Goal: Task Accomplishment & Management: Complete application form

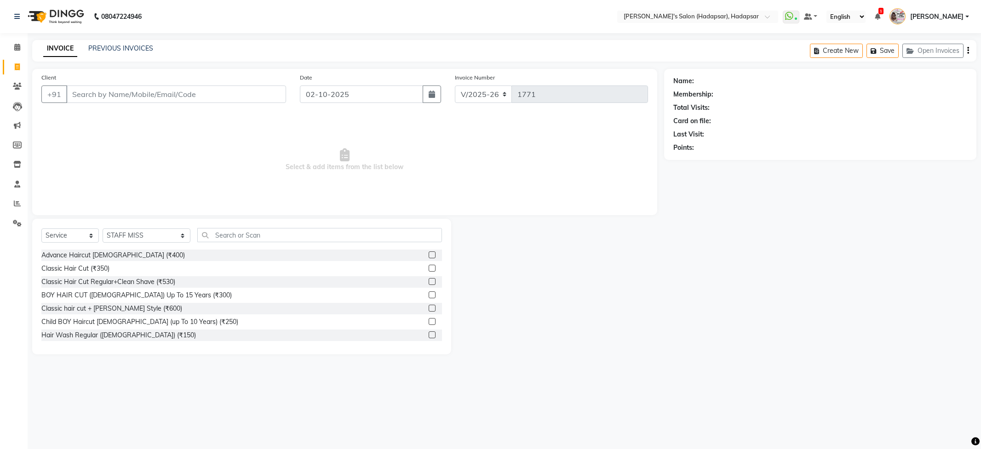
select select "108"
select select "service"
click at [145, 239] on select "Select Stylist ABHI [PERSON_NAME] [PERSON_NAME] MANAGER [PERSON_NAME] PRIYA [PE…" at bounding box center [147, 236] width 88 height 14
select select "12670"
click at [103, 229] on select "Select Stylist ABHI [PERSON_NAME] [PERSON_NAME] MANAGER [PERSON_NAME] PRIYA [PE…" at bounding box center [147, 236] width 88 height 14
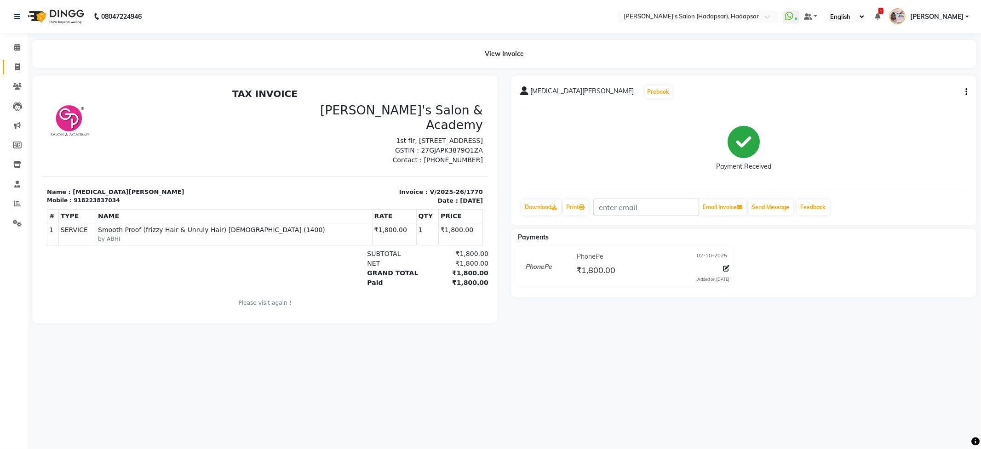
click at [15, 63] on icon at bounding box center [17, 66] width 5 height 7
select select "108"
select select "service"
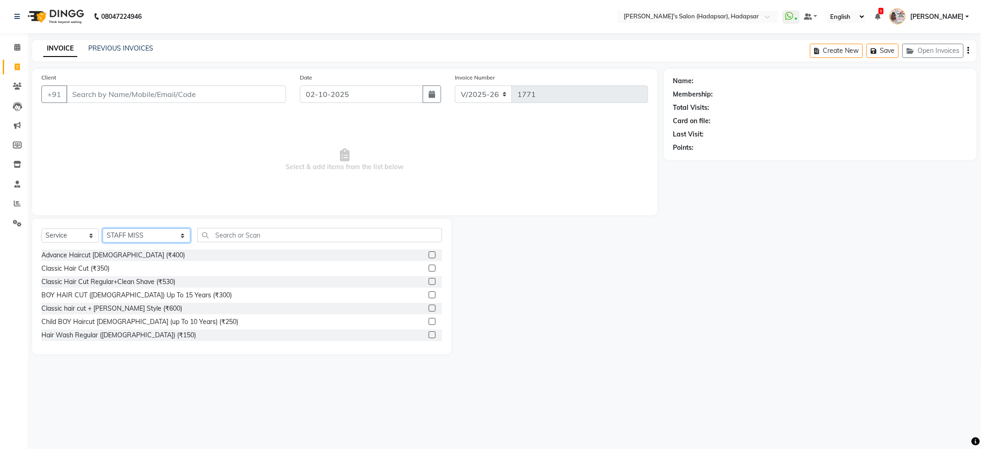
click at [128, 236] on select "Select Stylist ABHI [PERSON_NAME] [PERSON_NAME] MANAGER [PERSON_NAME] PRIYA [PE…" at bounding box center [147, 236] width 88 height 14
select select "57237"
click at [103, 229] on select "Select Stylist ABHI [PERSON_NAME] [PERSON_NAME] MANAGER [PERSON_NAME] PRIYA [PE…" at bounding box center [147, 236] width 88 height 14
click at [77, 234] on select "Select Service Product Membership Package Voucher Prepaid Gift Card" at bounding box center [69, 236] width 57 height 14
click at [41, 229] on select "Select Service Product Membership Package Voucher Prepaid Gift Card" at bounding box center [69, 236] width 57 height 14
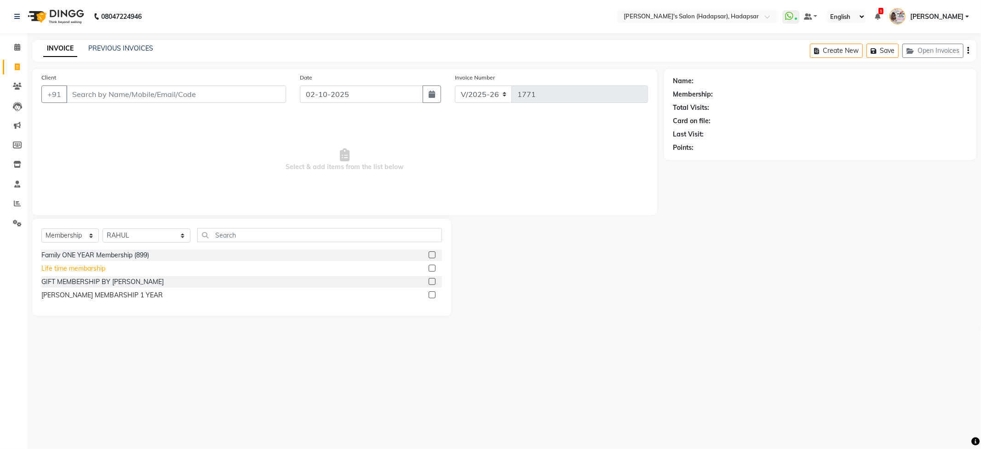
click at [92, 272] on div "Life time membarship" at bounding box center [73, 269] width 64 height 10
select select "select"
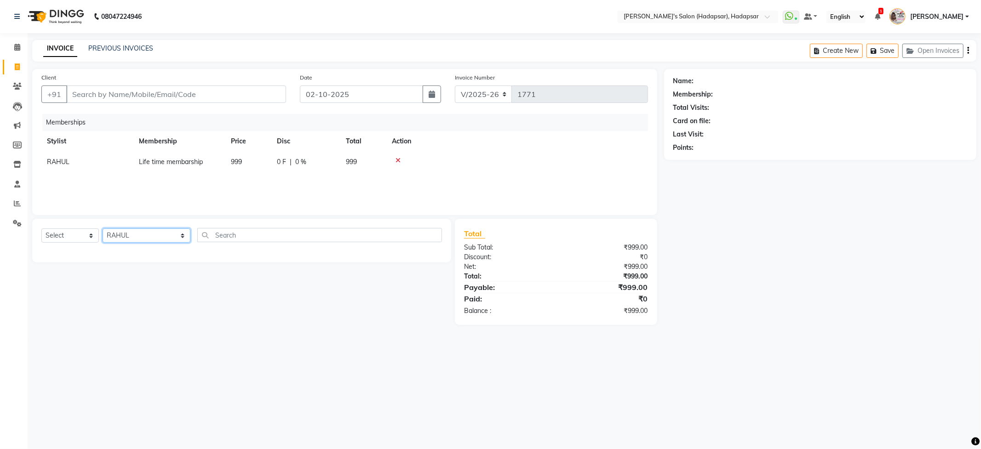
click at [136, 235] on select "Select Stylist ABHI [PERSON_NAME] [PERSON_NAME] MANAGER [PERSON_NAME] PRIYA [PE…" at bounding box center [147, 236] width 88 height 14
select select "12670"
click at [103, 229] on select "Select Stylist ABHI [PERSON_NAME] [PERSON_NAME] MANAGER [PERSON_NAME] PRIYA [PE…" at bounding box center [147, 236] width 88 height 14
click at [205, 237] on input "text" at bounding box center [319, 235] width 244 height 14
click at [205, 237] on input "4500" at bounding box center [312, 235] width 231 height 14
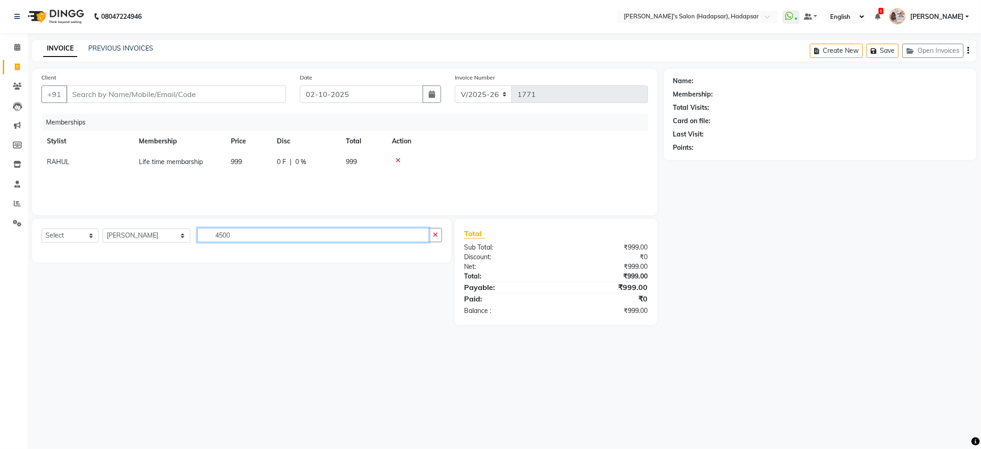
click at [229, 236] on input "4500" at bounding box center [312, 235] width 231 height 14
type input "4"
click at [223, 231] on input "4500" at bounding box center [312, 235] width 231 height 14
type input "4"
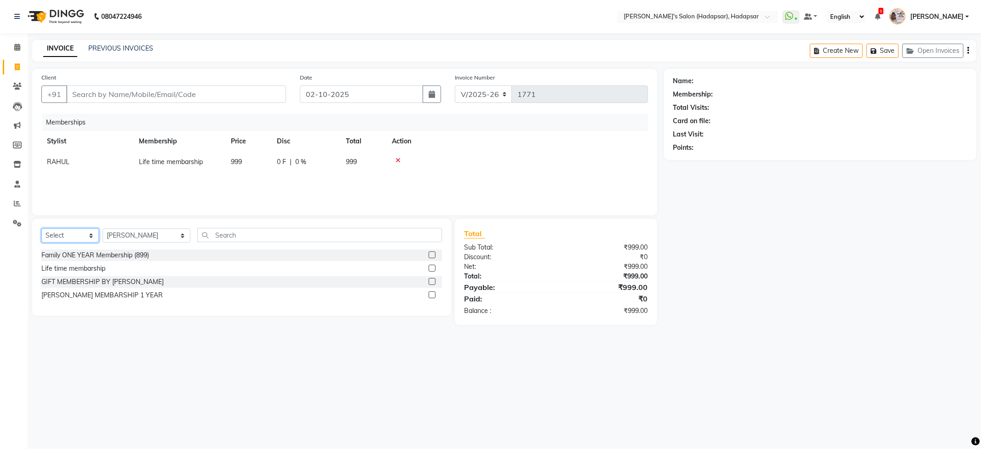
click at [76, 237] on select "Select Service Product Package Voucher Prepaid Gift Card" at bounding box center [69, 236] width 57 height 14
select select "service"
click at [41, 229] on select "Select Service Product Package Voucher Prepaid Gift Card" at bounding box center [69, 236] width 57 height 14
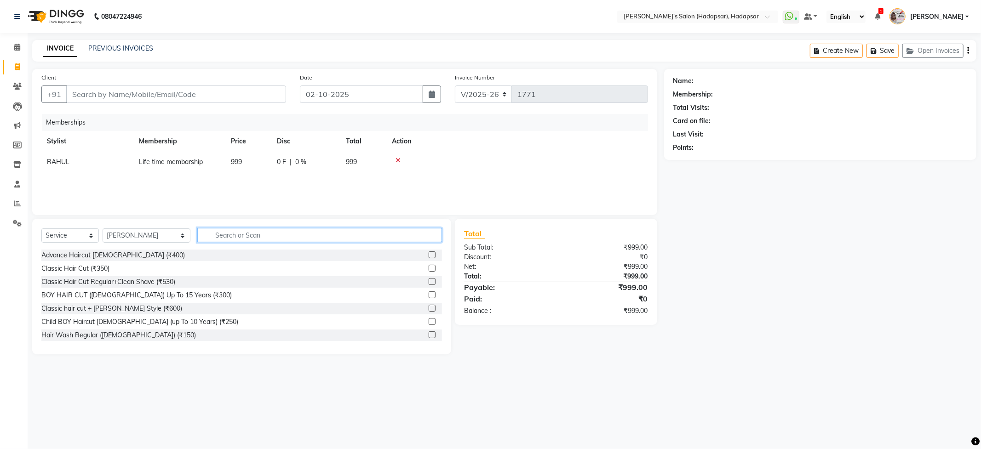
click at [208, 236] on input "text" at bounding box center [319, 235] width 244 height 14
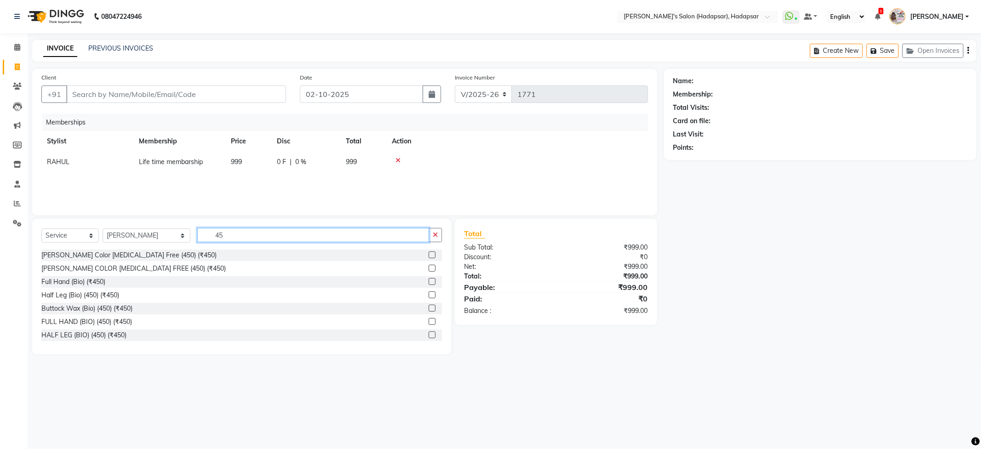
type input "4"
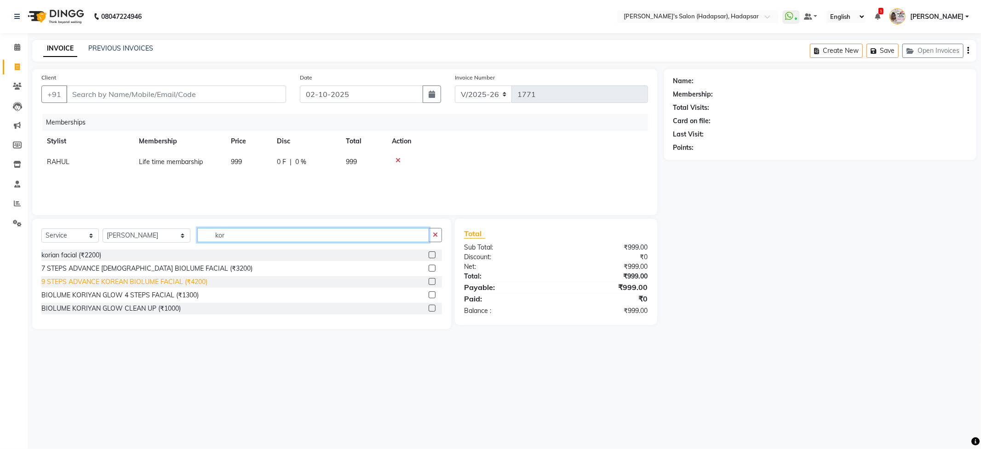
type input "kor"
click at [140, 282] on div "9 STEPS ADVANCE KOREAN BIOLUME FACIAL (₹4200)" at bounding box center [124, 282] width 166 height 10
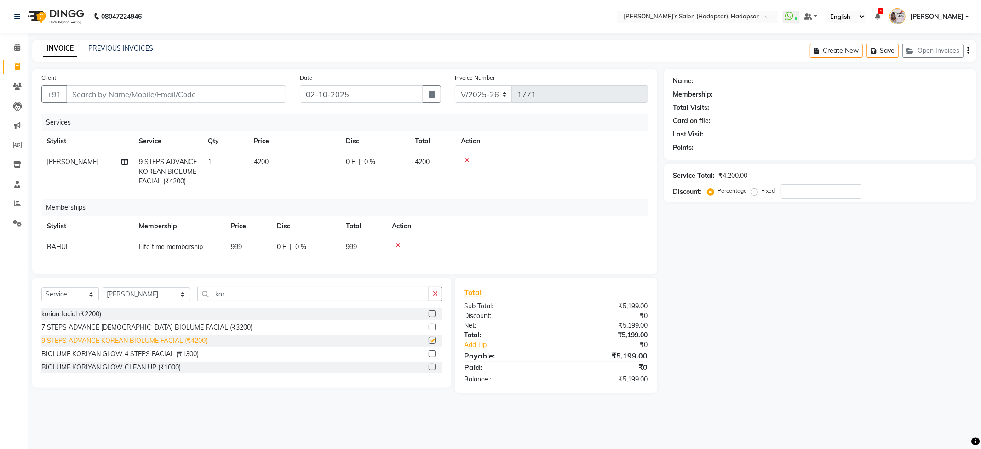
checkbox input "false"
click at [270, 161] on td "4200" at bounding box center [294, 172] width 92 height 40
select select "12670"
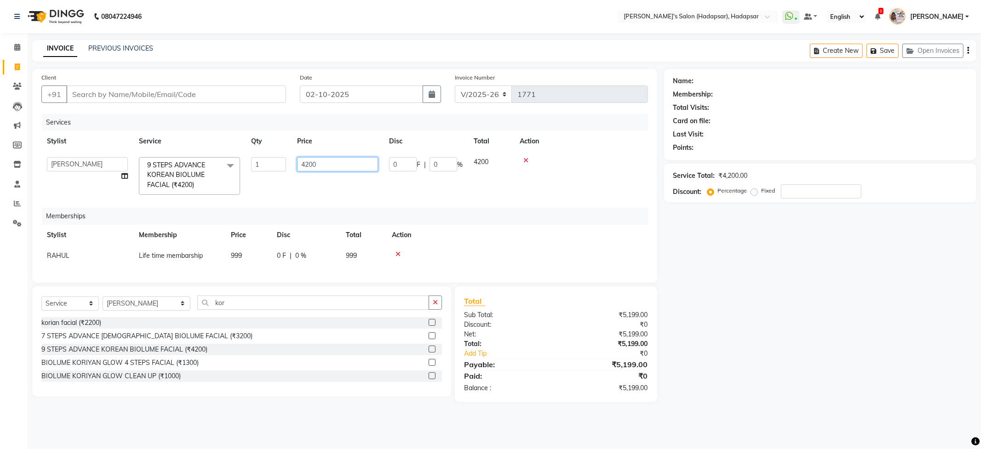
click at [325, 166] on input "4200" at bounding box center [337, 164] width 81 height 14
type input "4"
type input "4500"
click at [479, 200] on tr "ABHI [PERSON_NAME] [PERSON_NAME] MANAGER [PERSON_NAME] PRIYA [PERSON_NAME] [PER…" at bounding box center [344, 176] width 606 height 49
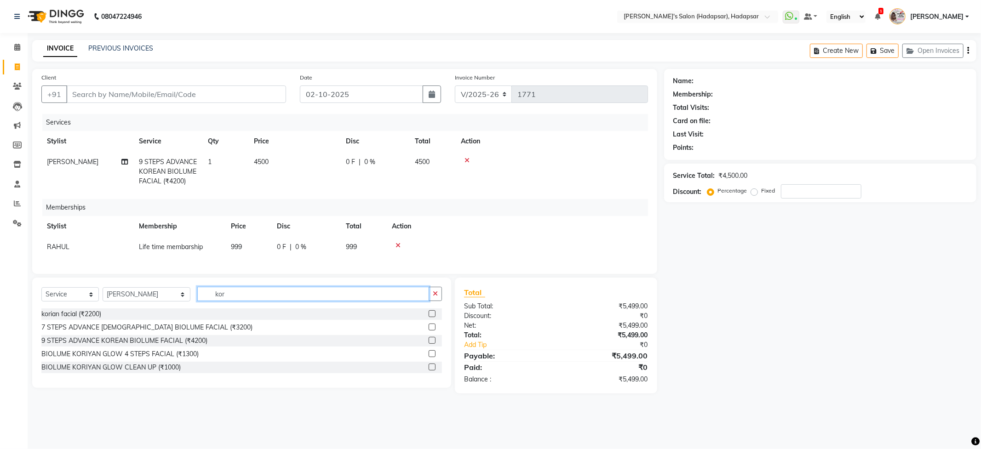
click at [212, 301] on input "kor" at bounding box center [312, 294] width 231 height 14
type input "k"
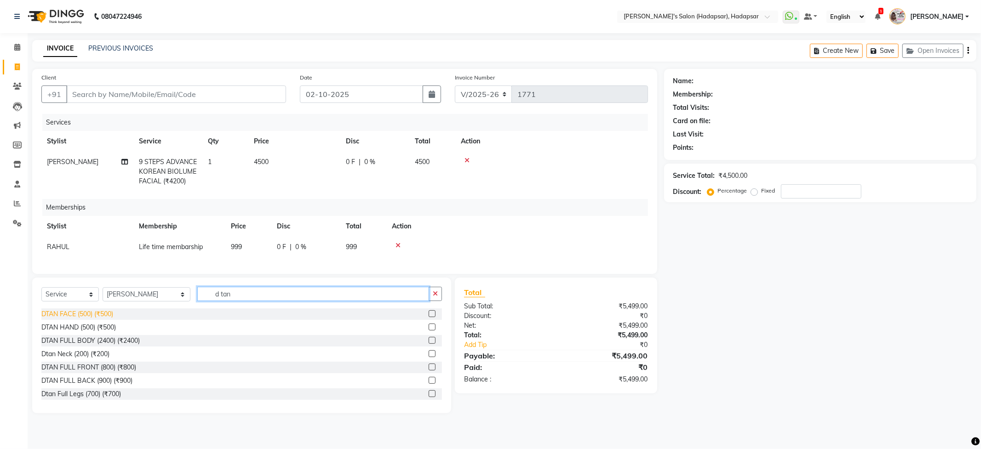
type input "d tan"
click at [103, 319] on div "DTAN FACE (500) (₹500)" at bounding box center [77, 314] width 72 height 10
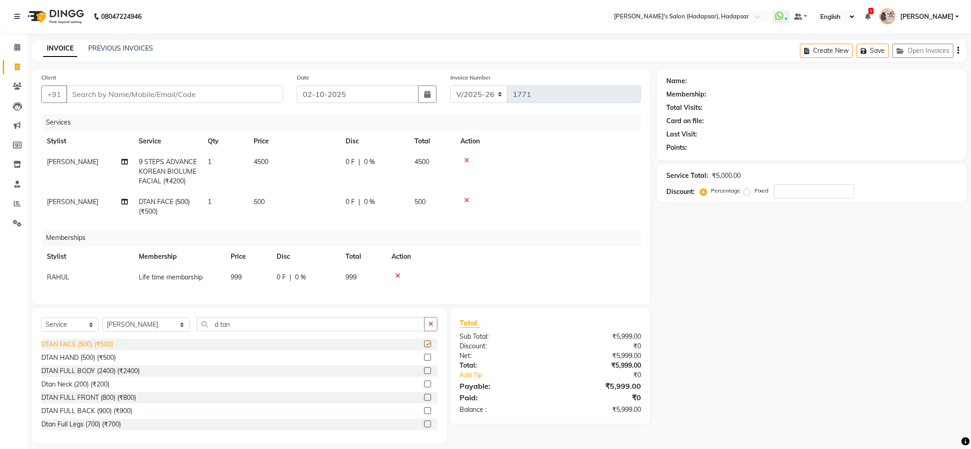
checkbox input "false"
click at [135, 332] on select "Select Stylist ABHI [PERSON_NAME] [PERSON_NAME] MANAGER [PERSON_NAME] PRIYA [PE…" at bounding box center [146, 325] width 87 height 14
select select "57237"
click at [103, 332] on select "Select Stylist ABHI [PERSON_NAME] [PERSON_NAME] MANAGER [PERSON_NAME] PRIYA [PE…" at bounding box center [146, 325] width 87 height 14
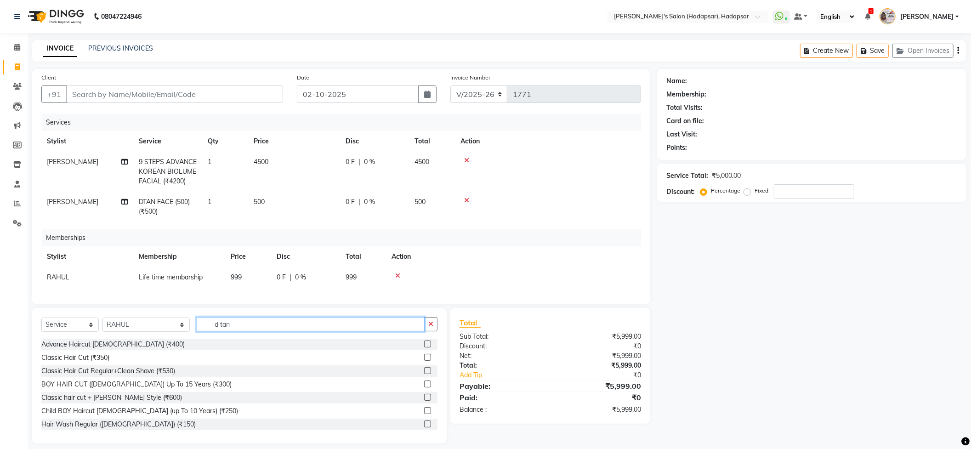
click at [223, 331] on input "d tan" at bounding box center [311, 324] width 228 height 14
type input "d"
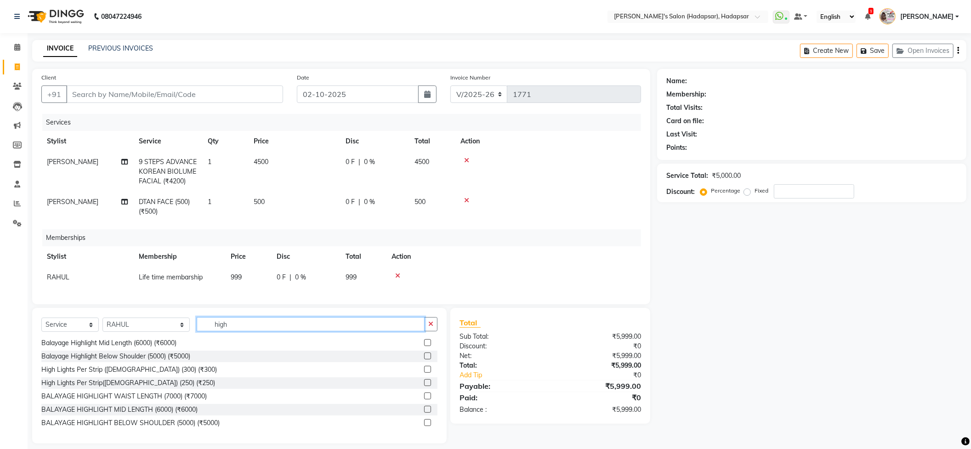
scroll to position [161, 0]
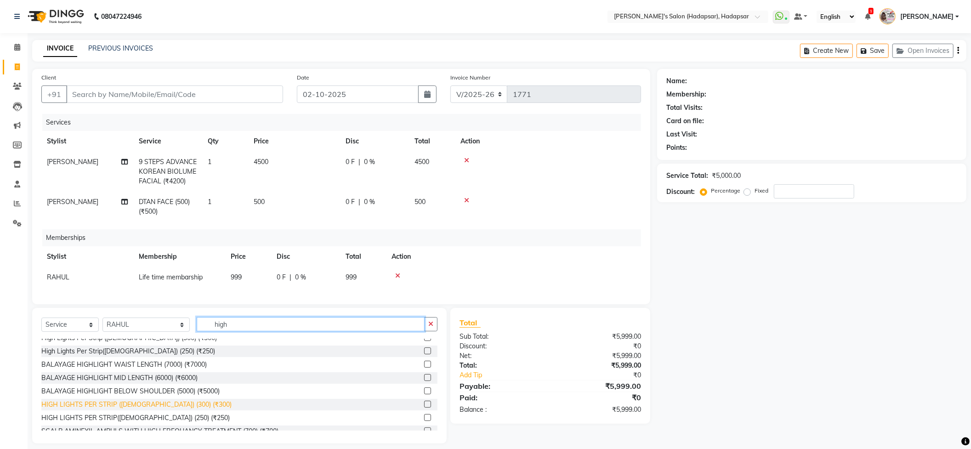
type input "high"
click at [113, 410] on div "HIGH LIGHTS PER STRIP ([DEMOGRAPHIC_DATA]) (300) (₹300)" at bounding box center [136, 405] width 190 height 10
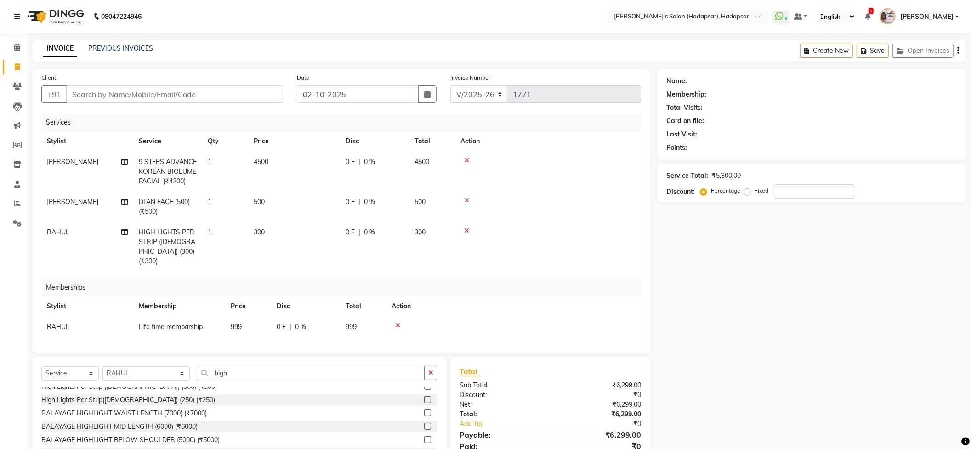
checkbox input "false"
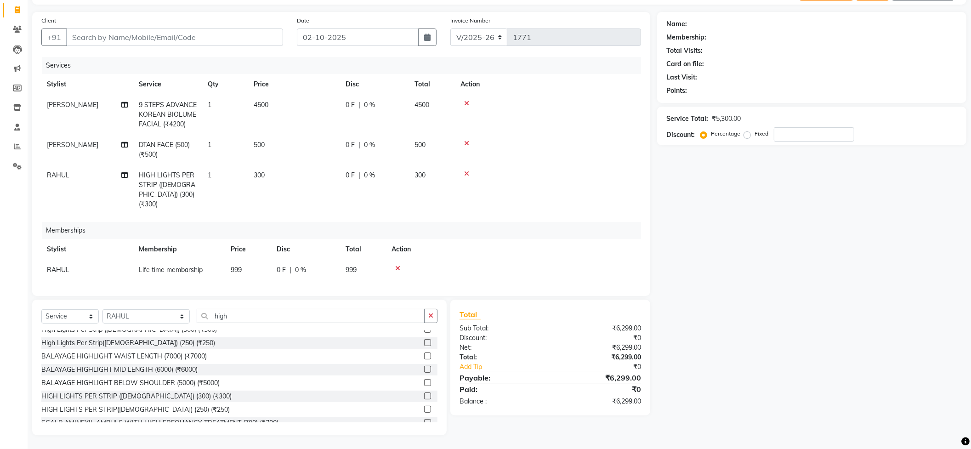
click at [267, 183] on td "300" at bounding box center [294, 190] width 92 height 50
select select "57237"
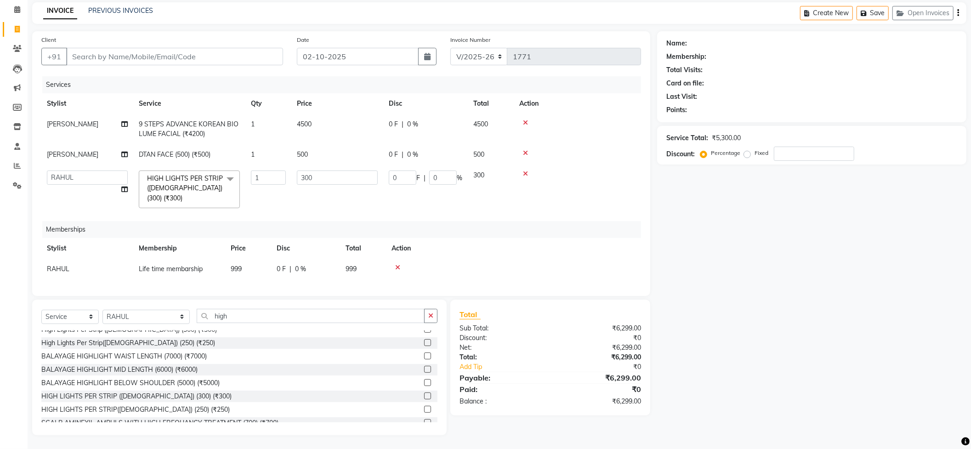
scroll to position [37, 0]
click at [324, 179] on input "300" at bounding box center [337, 178] width 81 height 14
type input "3"
type input "450"
click at [392, 206] on div "Services Stylist Service Qty Price Disc Total Action [PERSON_NAME] 9 STEPS ADVA…" at bounding box center [341, 182] width 600 height 211
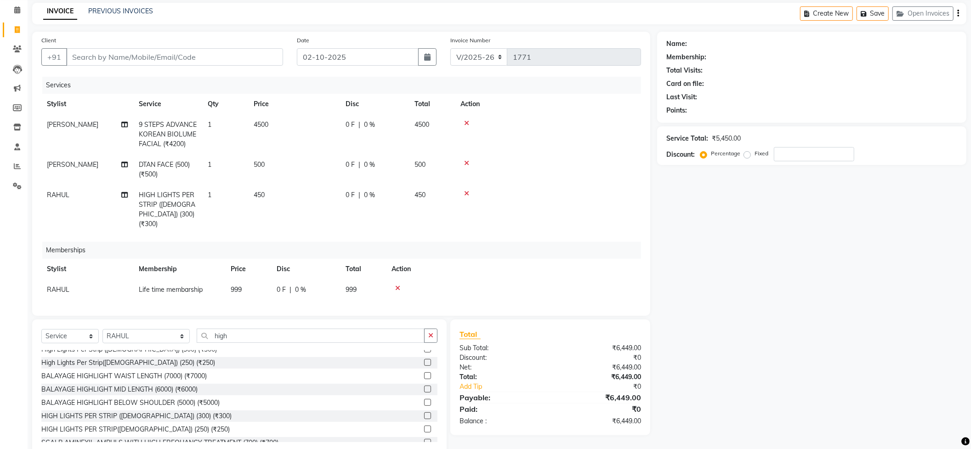
click at [215, 200] on td "1" at bounding box center [225, 210] width 46 height 50
select select "57237"
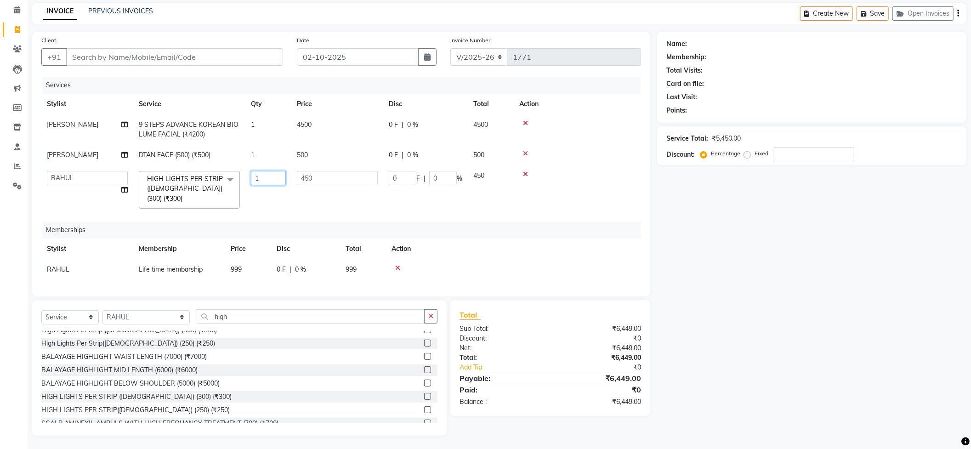
click at [265, 180] on input "1" at bounding box center [268, 178] width 35 height 14
click at [525, 124] on div at bounding box center [578, 123] width 116 height 6
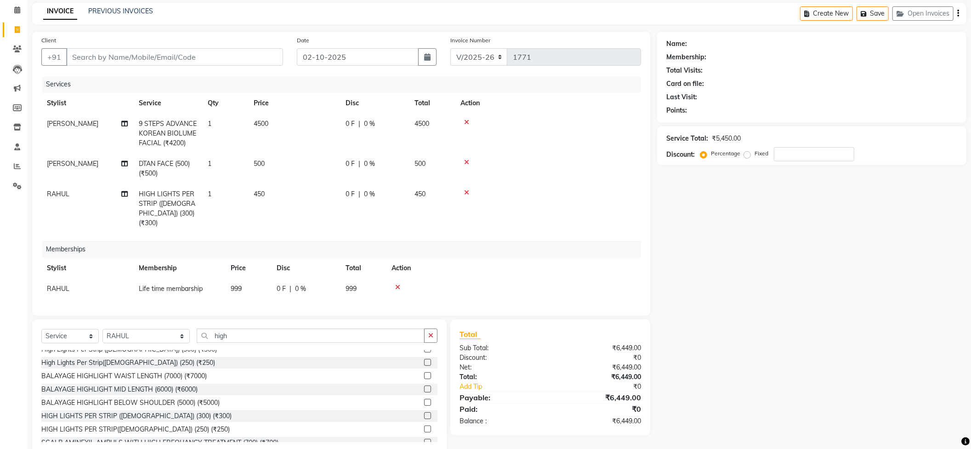
scroll to position [10, 0]
click at [210, 196] on span "1" at bounding box center [210, 194] width 4 height 8
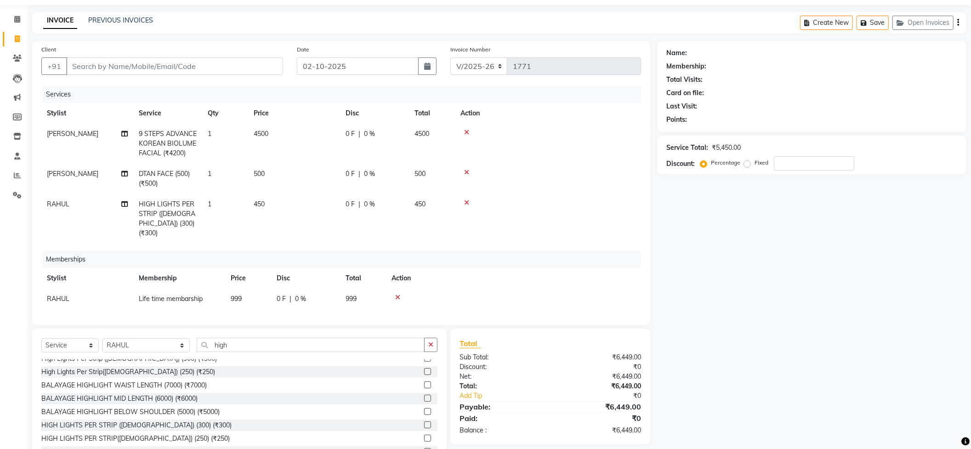
select select "57237"
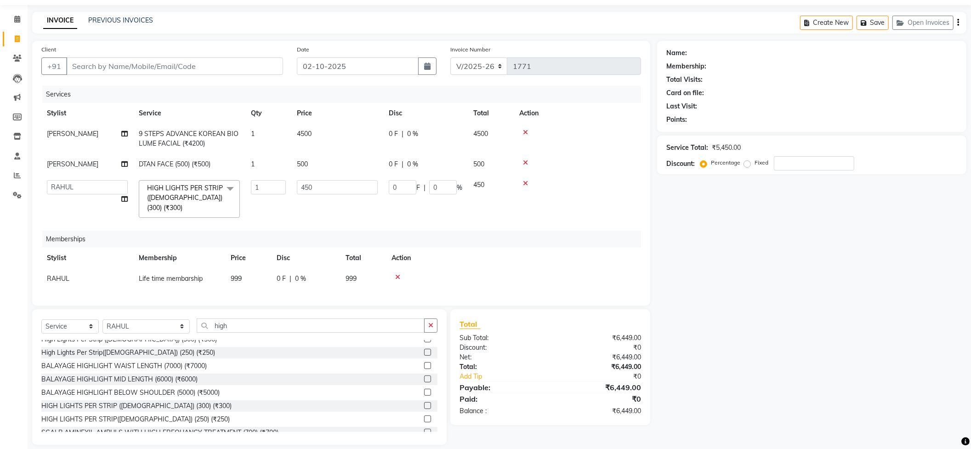
scroll to position [37, 0]
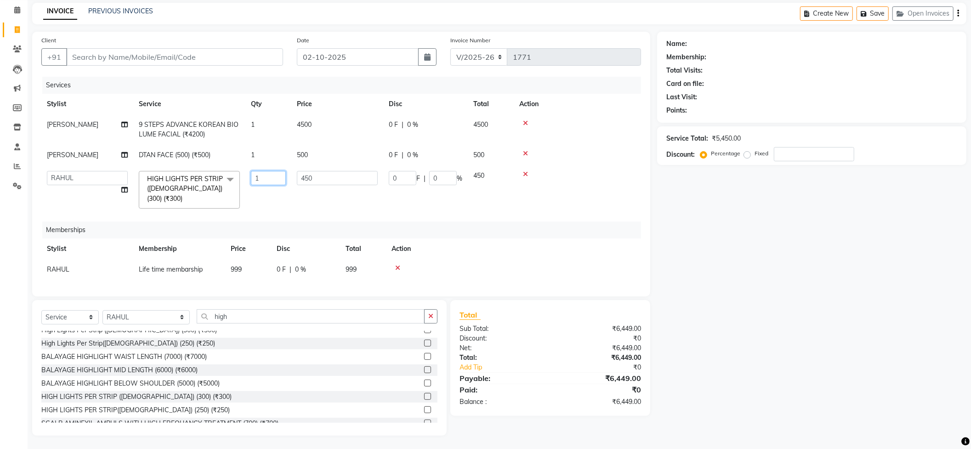
click at [270, 178] on input "1" at bounding box center [268, 178] width 35 height 14
type input "20"
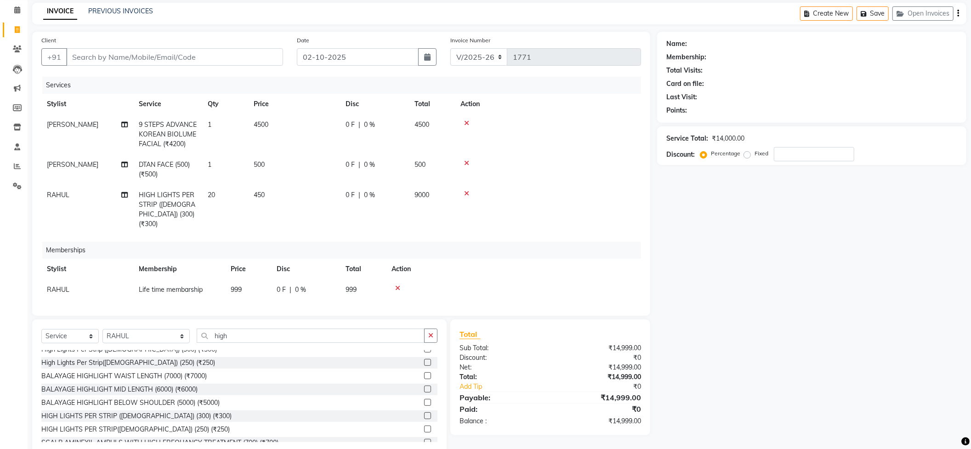
click at [308, 204] on td "450" at bounding box center [294, 210] width 92 height 50
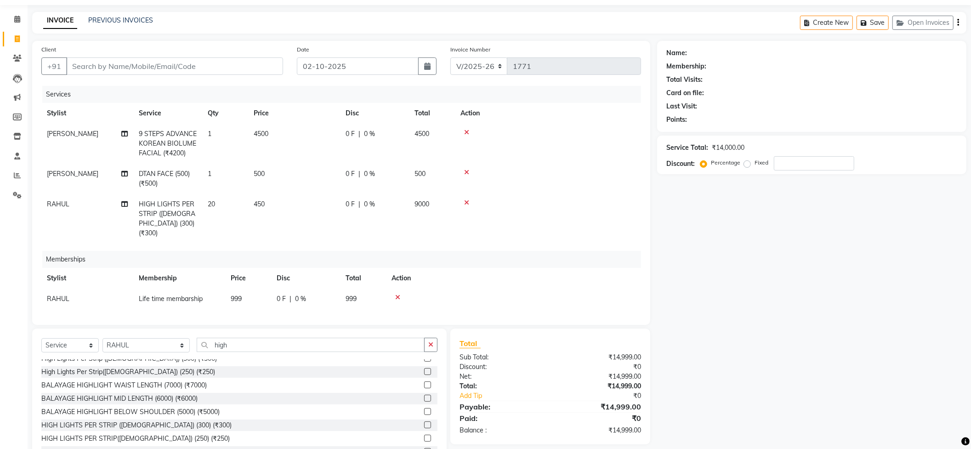
select select "57237"
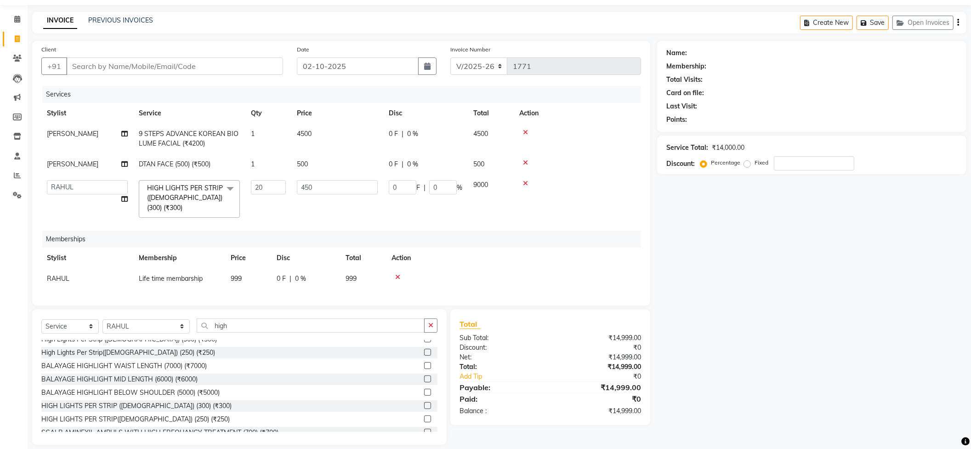
scroll to position [37, 0]
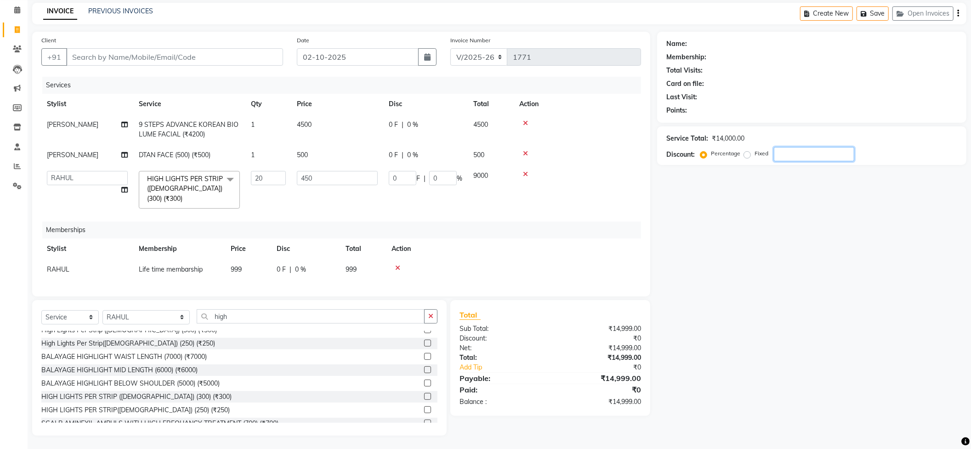
click at [791, 154] on input "number" at bounding box center [814, 154] width 80 height 14
type input "1"
type input "90"
type input "1"
type input "15"
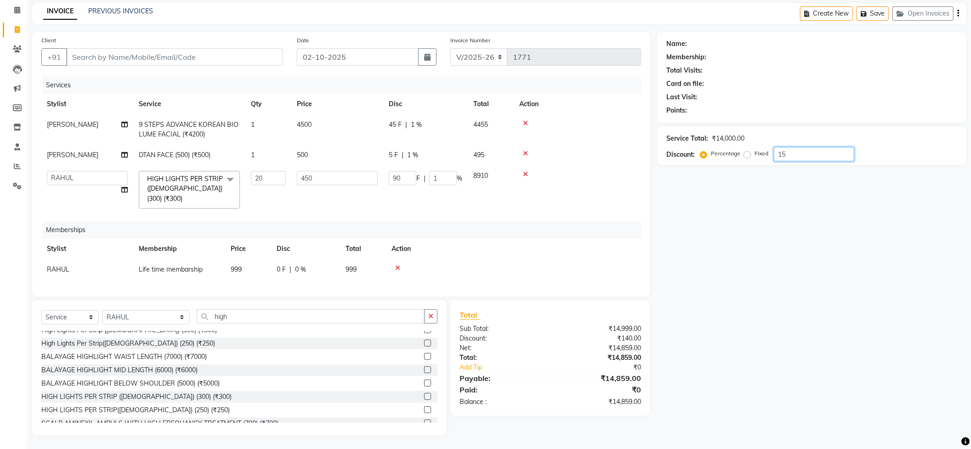
type input "1350"
type input "15"
click at [567, 239] on th "Action" at bounding box center [513, 249] width 255 height 21
click at [113, 56] on input "Client" at bounding box center [174, 56] width 217 height 17
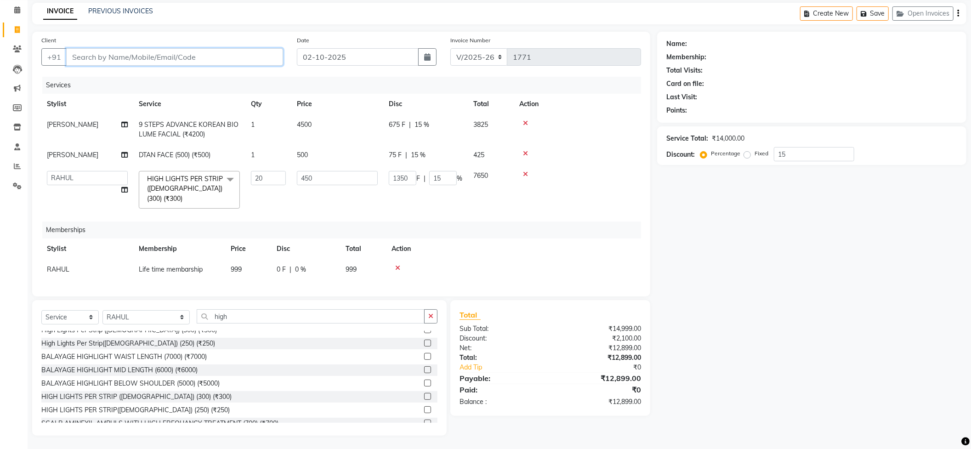
type input "9"
type input "0"
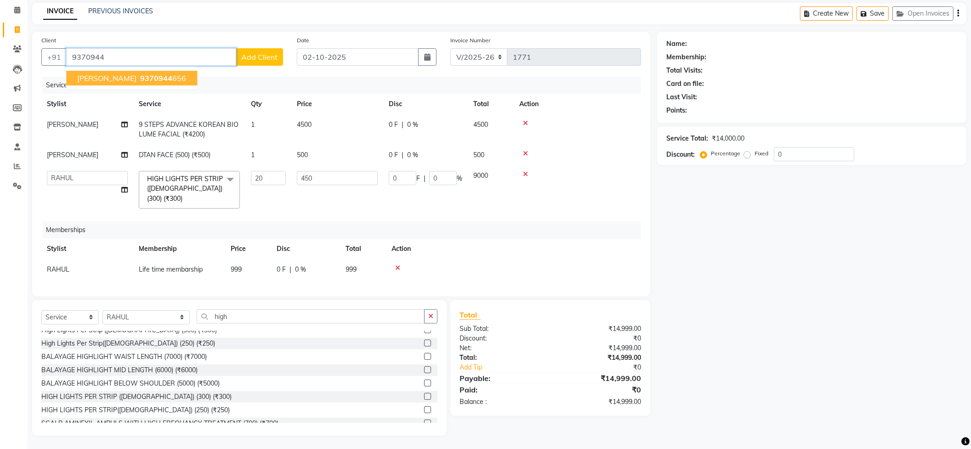
click at [98, 75] on span "[PERSON_NAME]" at bounding box center [106, 78] width 59 height 9
type input "9370944656"
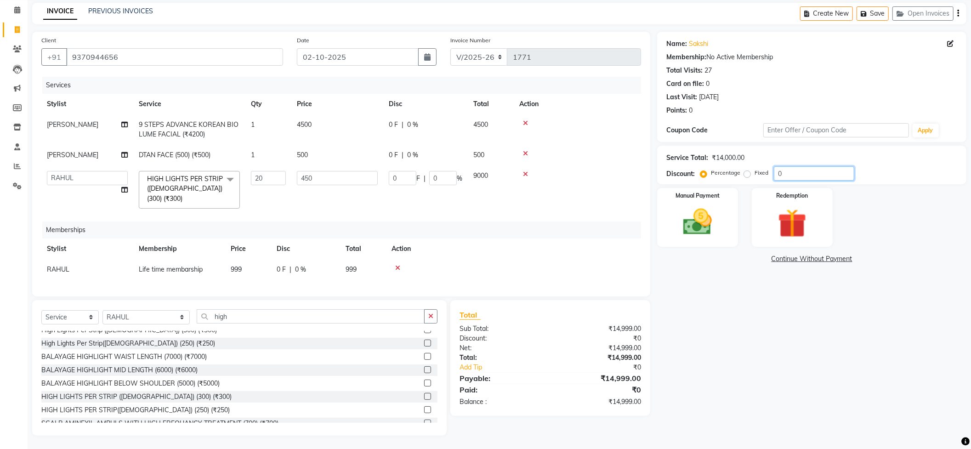
click at [782, 175] on input "0" at bounding box center [814, 173] width 80 height 14
type input "1"
type input "90"
type input "1"
type input "15"
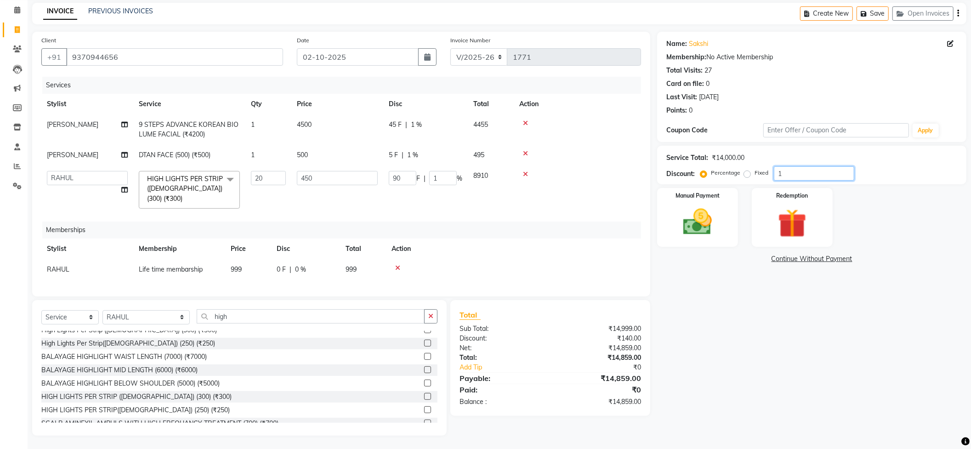
type input "1350"
type input "15"
click at [550, 225] on div "Memberships" at bounding box center [345, 230] width 606 height 17
click at [676, 219] on img at bounding box center [698, 222] width 49 height 34
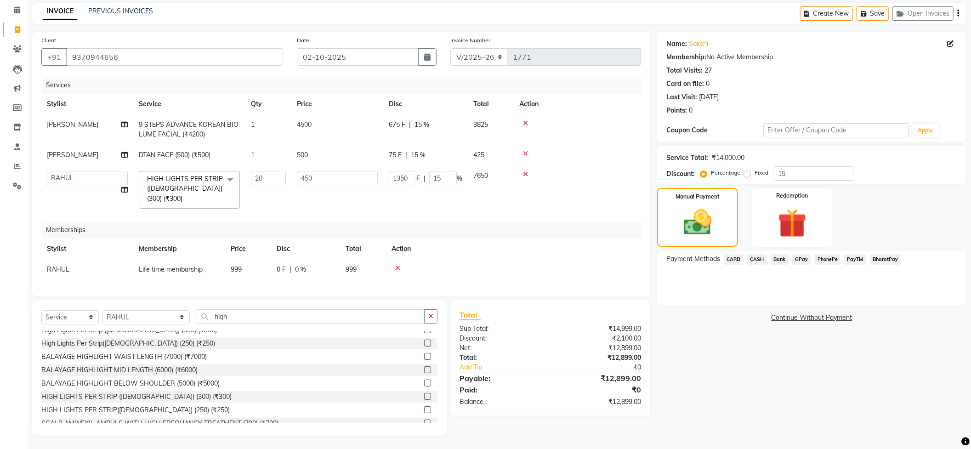
drag, startPoint x: 761, startPoint y: 259, endPoint x: 761, endPoint y: 265, distance: 6.0
click at [760, 259] on span "CASH" at bounding box center [758, 259] width 20 height 11
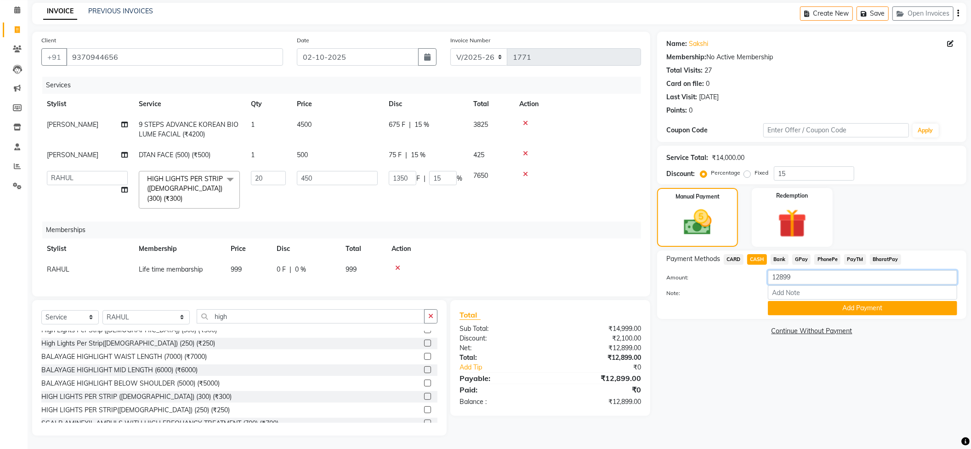
click at [796, 277] on input "12899" at bounding box center [862, 277] width 189 height 14
type input "1"
type input "5000"
click at [803, 311] on button "Add Payment" at bounding box center [862, 308] width 189 height 14
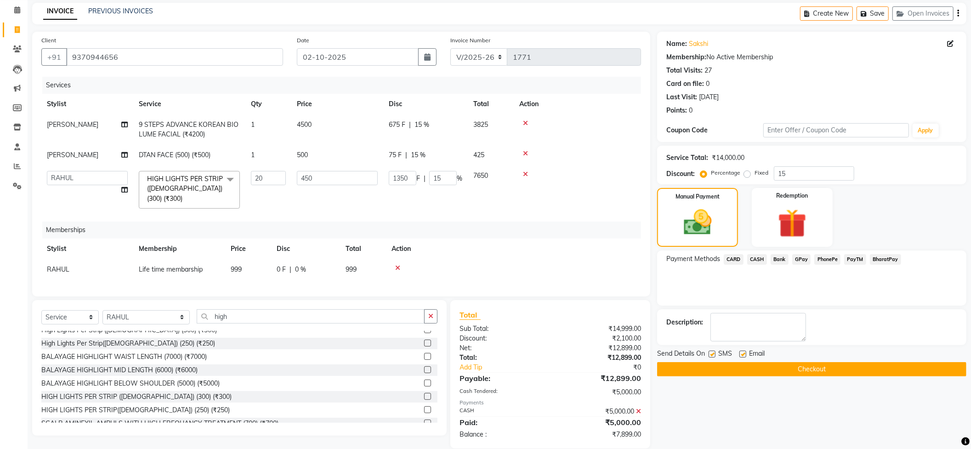
click at [827, 257] on span "PhonePe" at bounding box center [828, 259] width 26 height 11
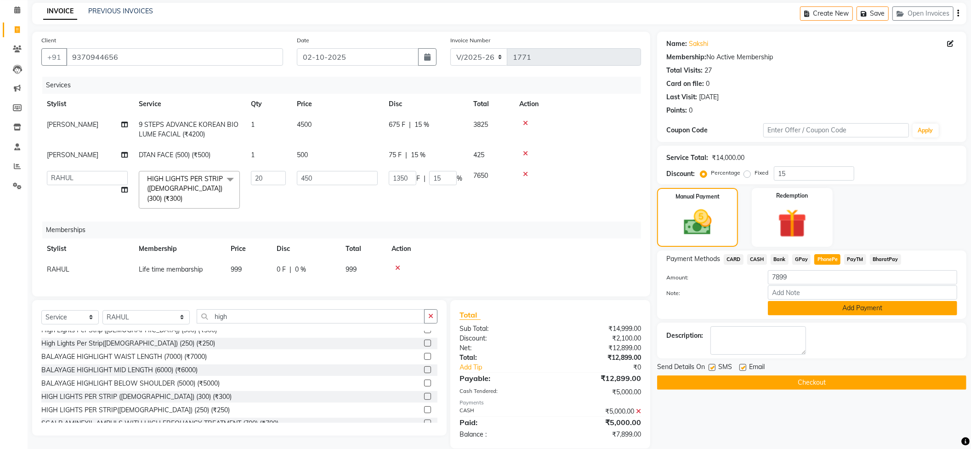
click at [812, 305] on button "Add Payment" at bounding box center [862, 308] width 189 height 14
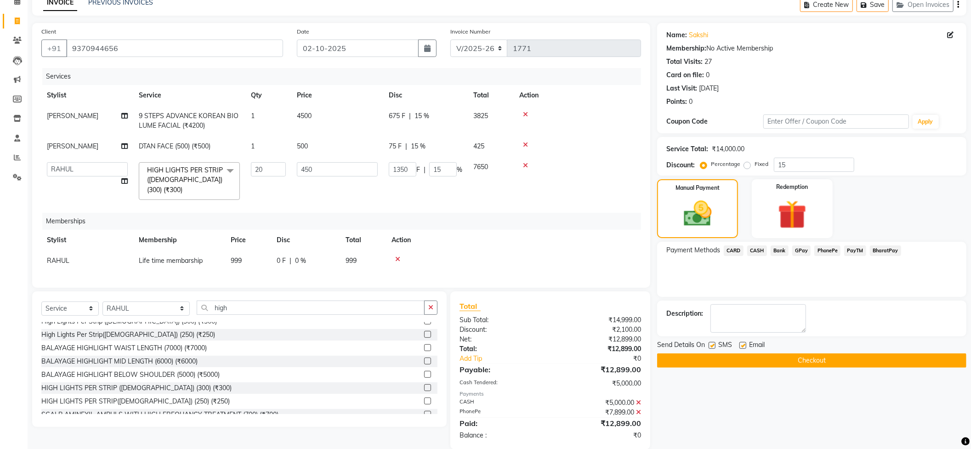
scroll to position [60, 0]
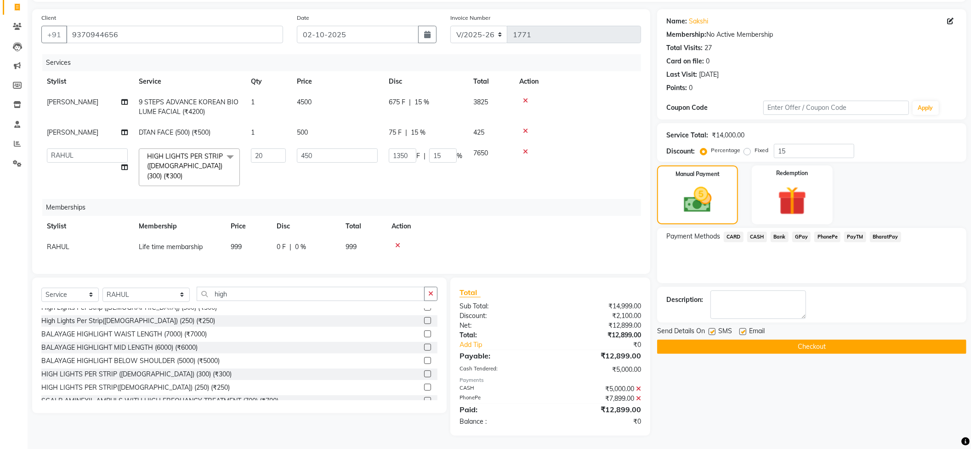
click at [756, 345] on button "Checkout" at bounding box center [811, 347] width 309 height 14
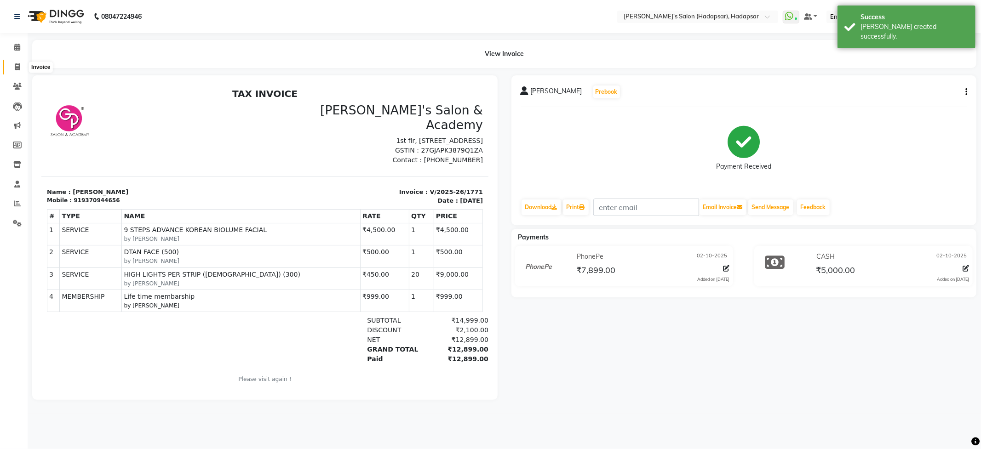
click at [13, 68] on span at bounding box center [17, 67] width 16 height 11
select select "108"
select select "service"
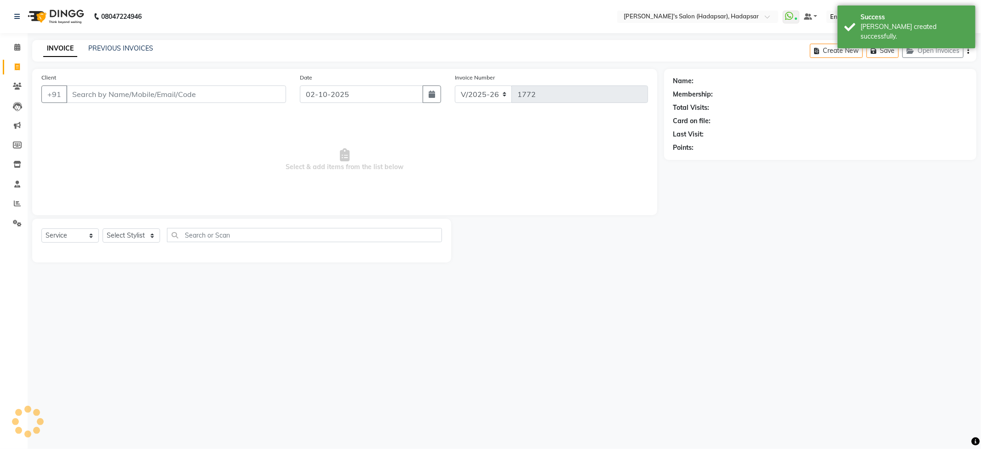
select select "9451"
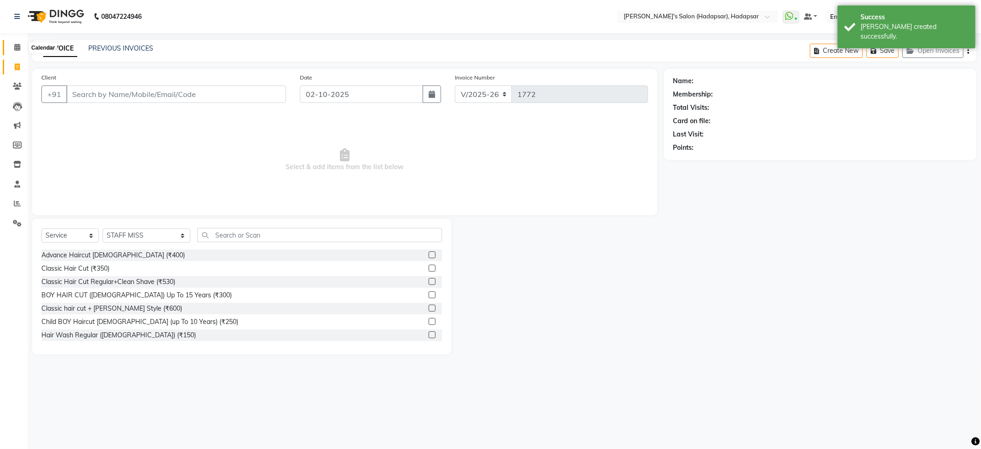
click at [17, 45] on icon at bounding box center [17, 47] width 6 height 7
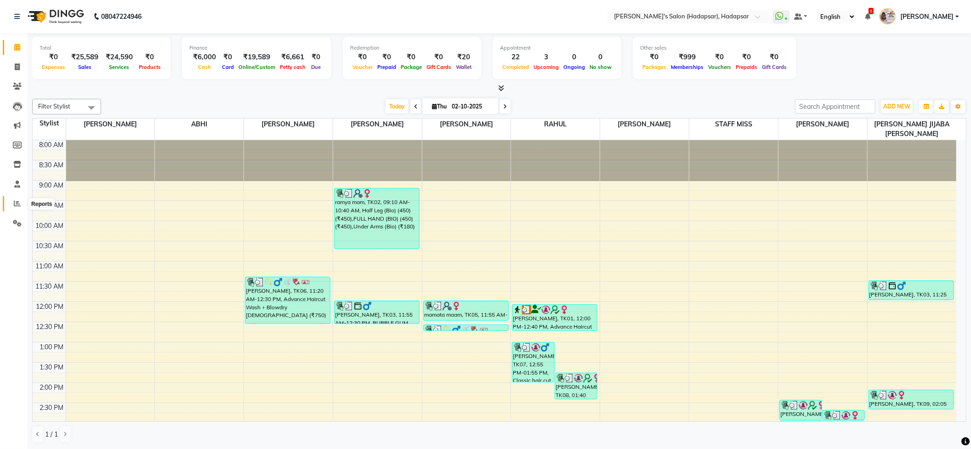
click at [11, 203] on span at bounding box center [17, 204] width 16 height 11
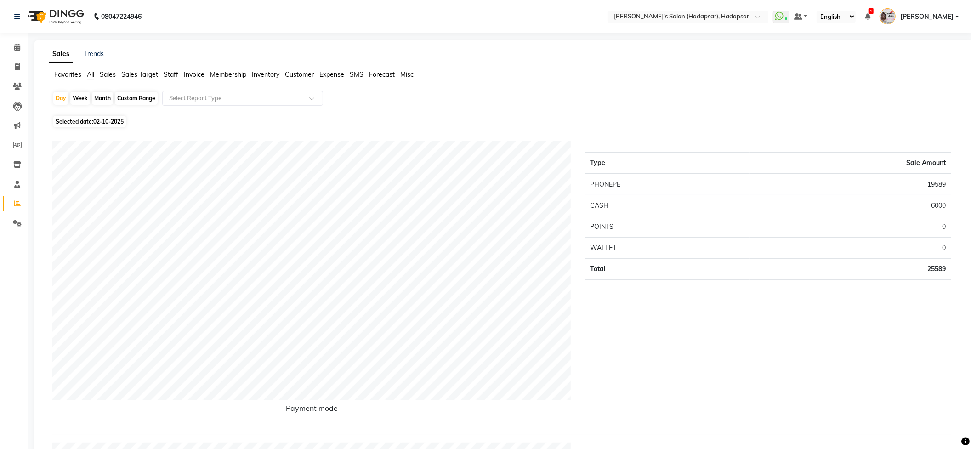
click at [100, 96] on div "Month" at bounding box center [102, 98] width 21 height 13
select select "10"
select select "2025"
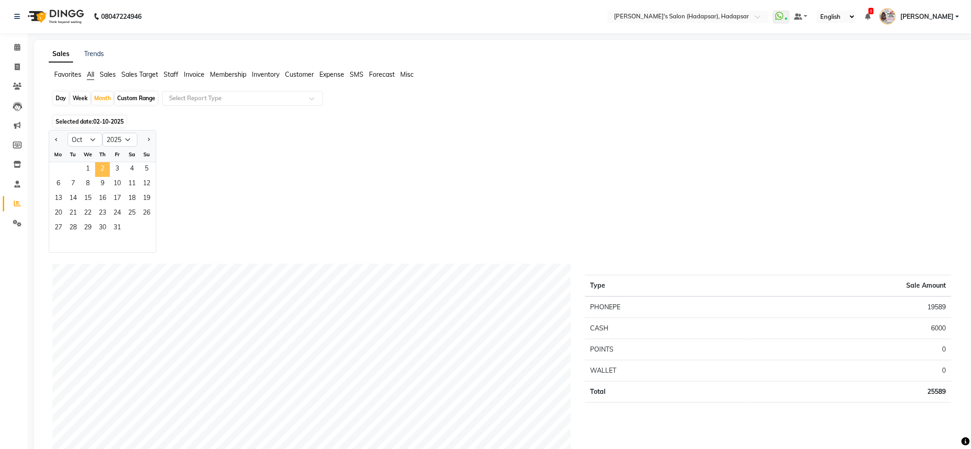
click at [98, 168] on span "2" at bounding box center [102, 169] width 15 height 15
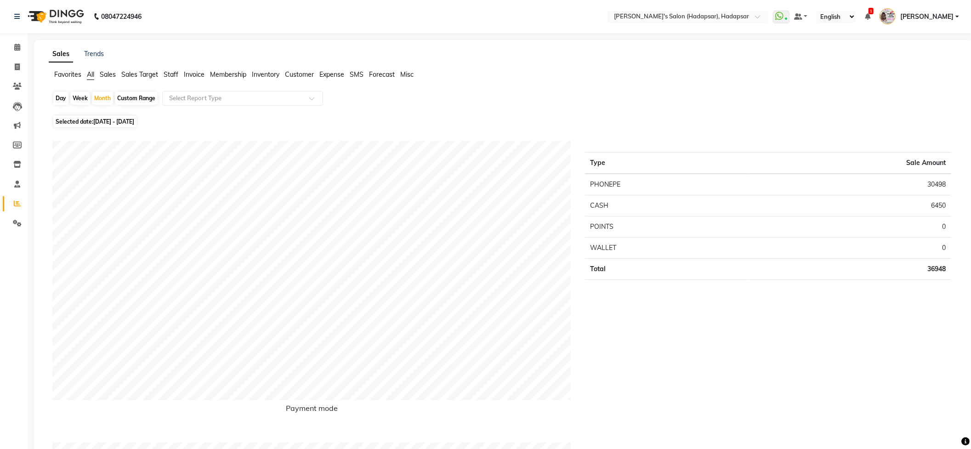
click at [61, 96] on div "Day" at bounding box center [60, 98] width 15 height 13
select select "10"
select select "2025"
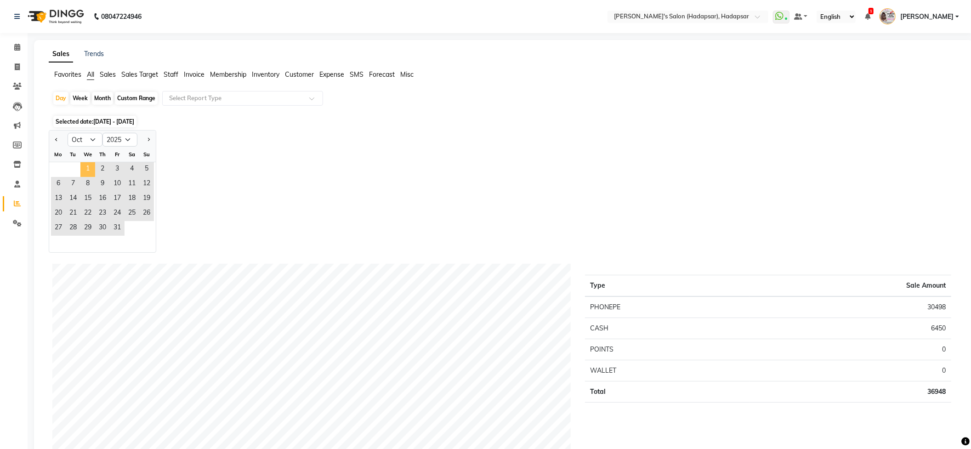
click at [86, 170] on span "1" at bounding box center [87, 169] width 15 height 15
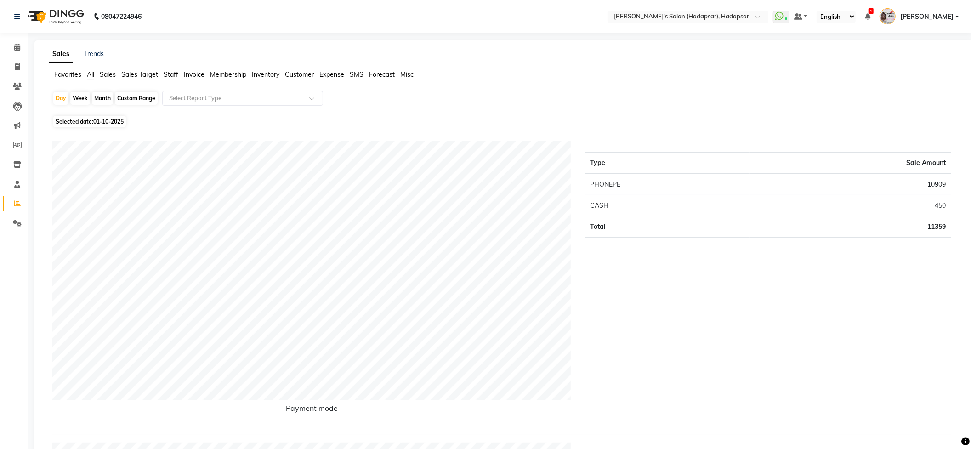
click at [102, 98] on div "Month" at bounding box center [102, 98] width 21 height 13
select select "10"
select select "2025"
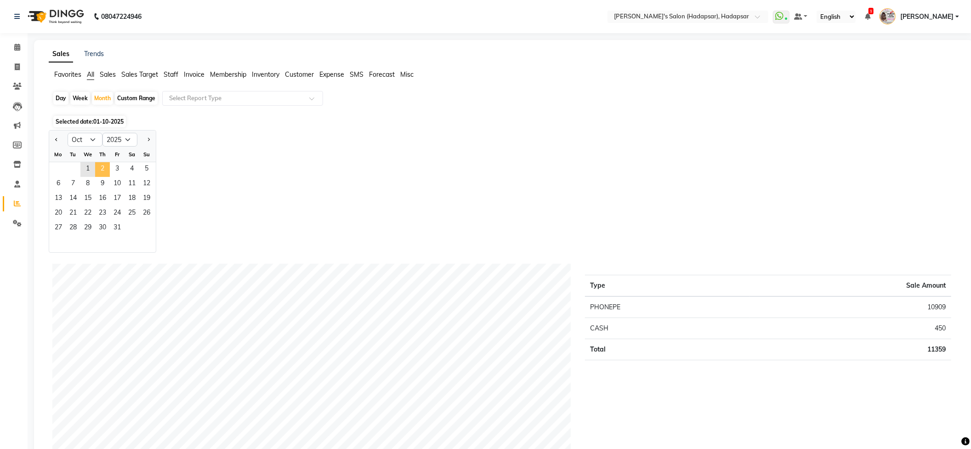
click at [99, 165] on span "2" at bounding box center [102, 169] width 15 height 15
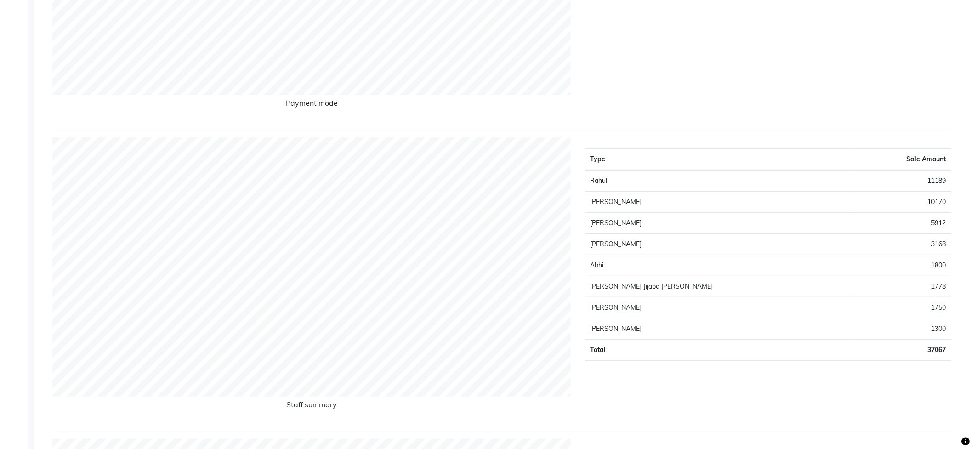
scroll to position [306, 0]
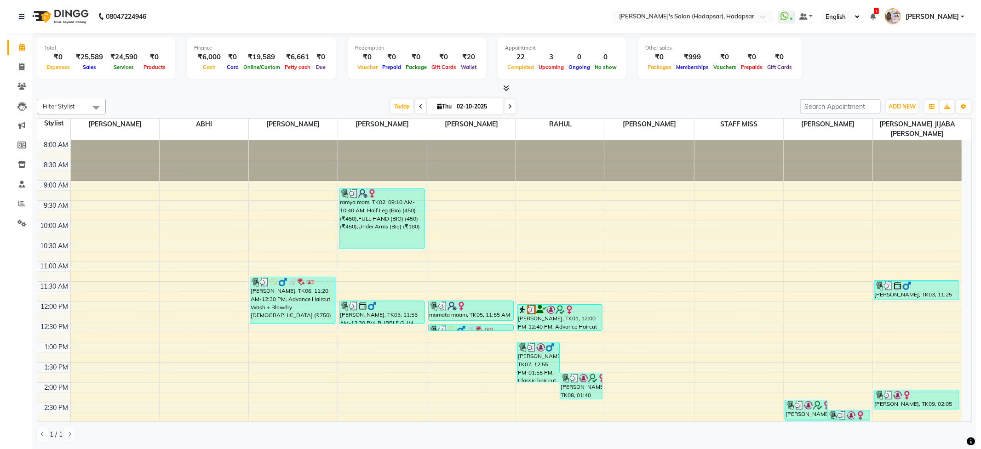
scroll to position [348, 0]
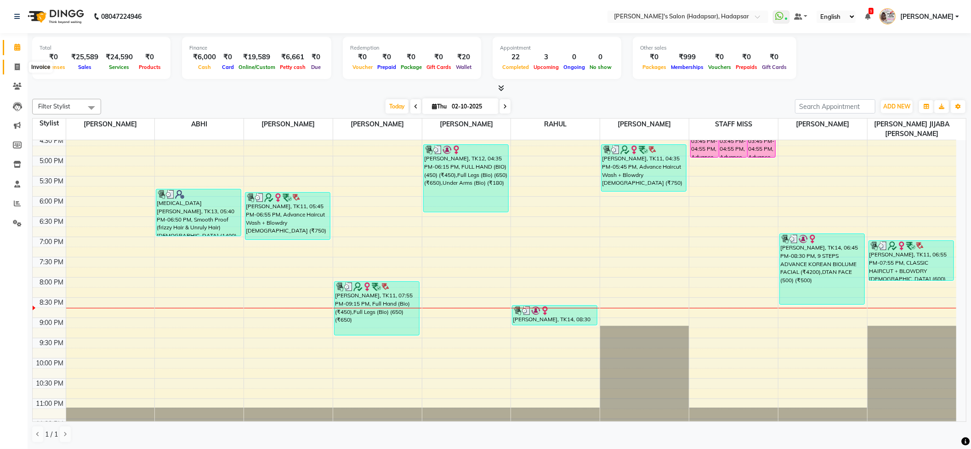
click at [18, 69] on icon at bounding box center [17, 66] width 5 height 7
select select "108"
select select "service"
